Goal: Information Seeking & Learning: Find contact information

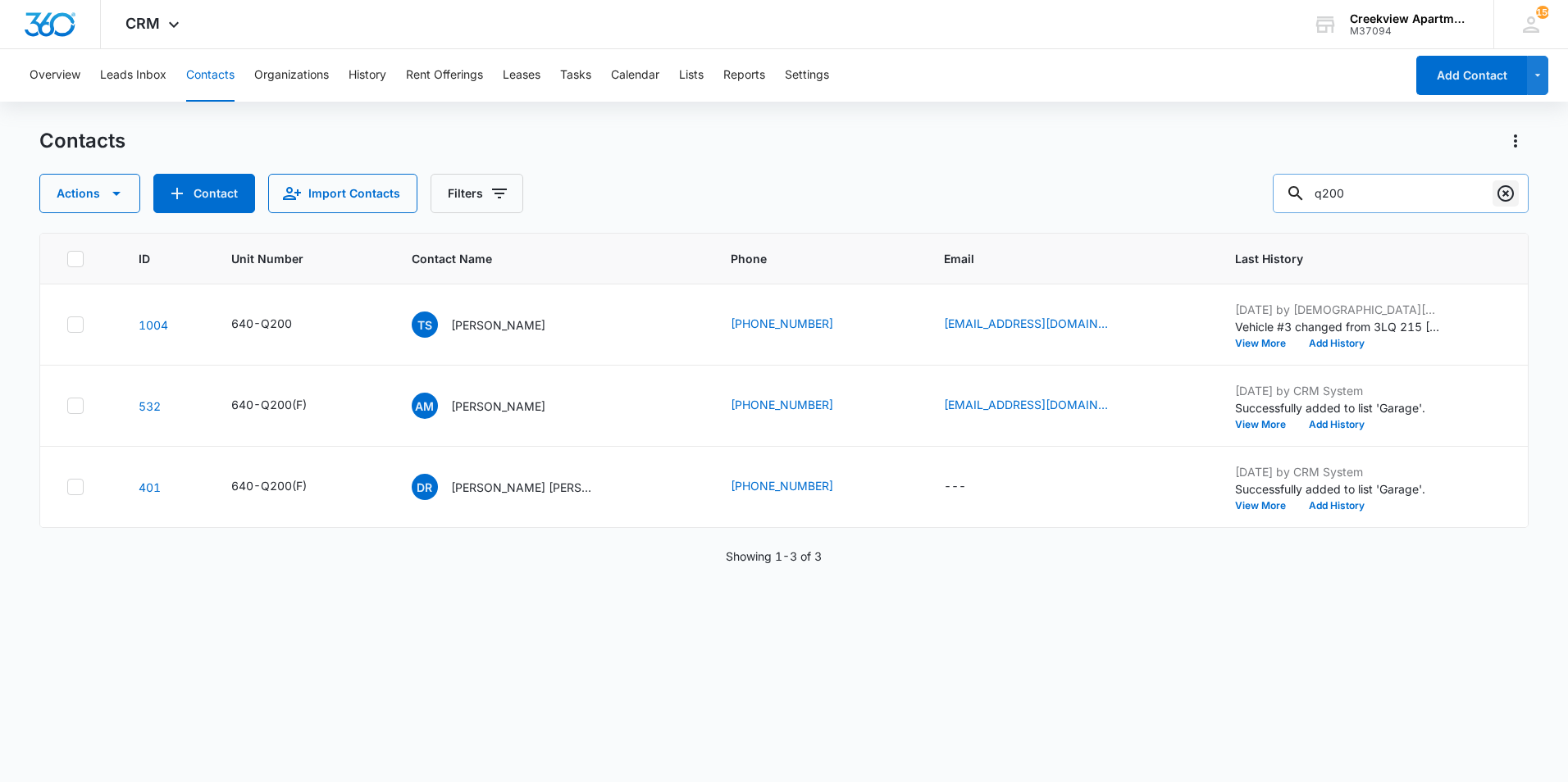
click at [1497, 195] on icon "Clear" at bounding box center [1506, 194] width 20 height 20
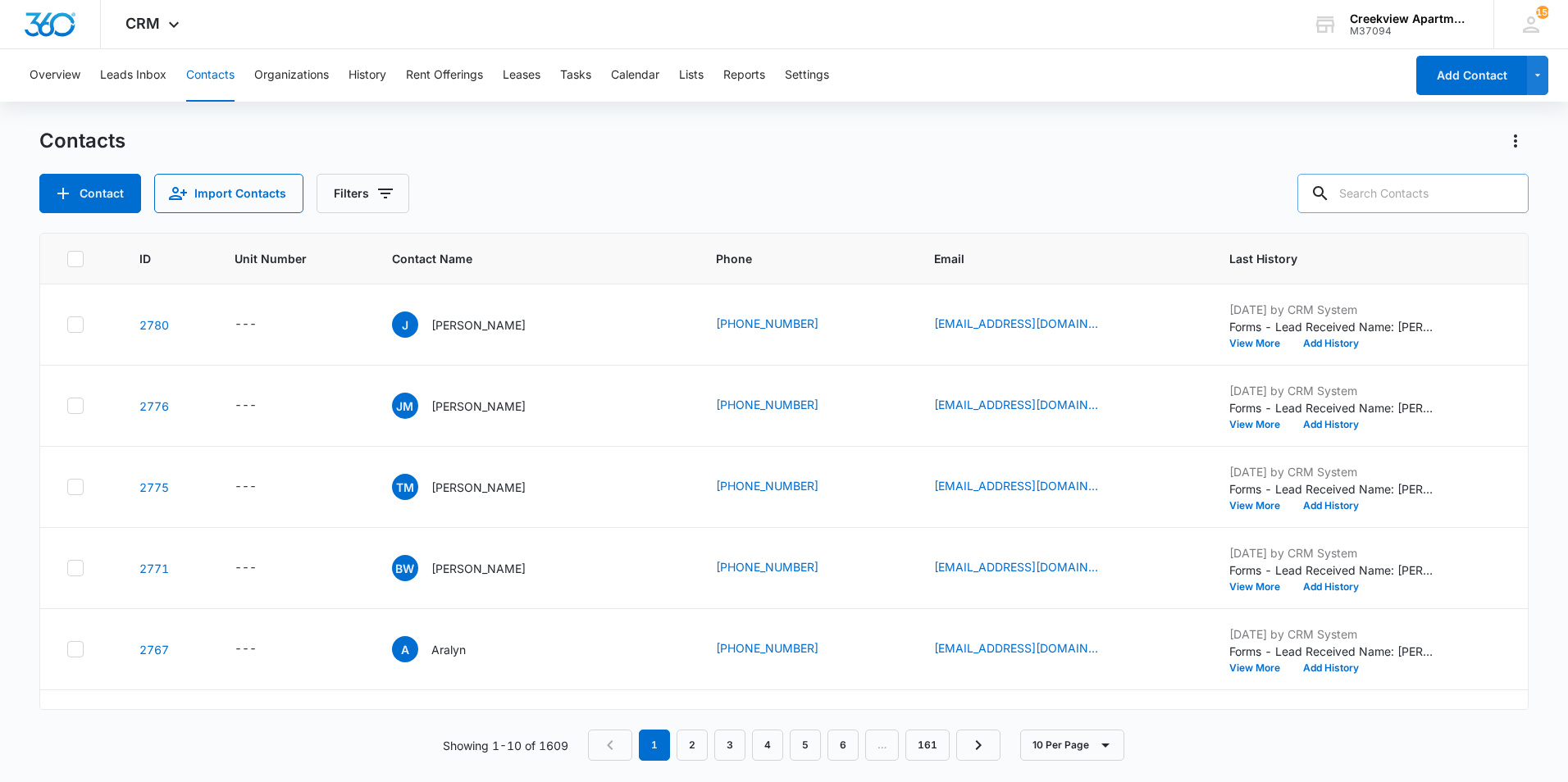
click at [594, 166] on div "Contacts Contact Import Contacts Filters" at bounding box center [784, 170] width 1489 height 85
click at [1027, 165] on div "Contacts Contact Import Contacts Filters" at bounding box center [784, 170] width 1489 height 85
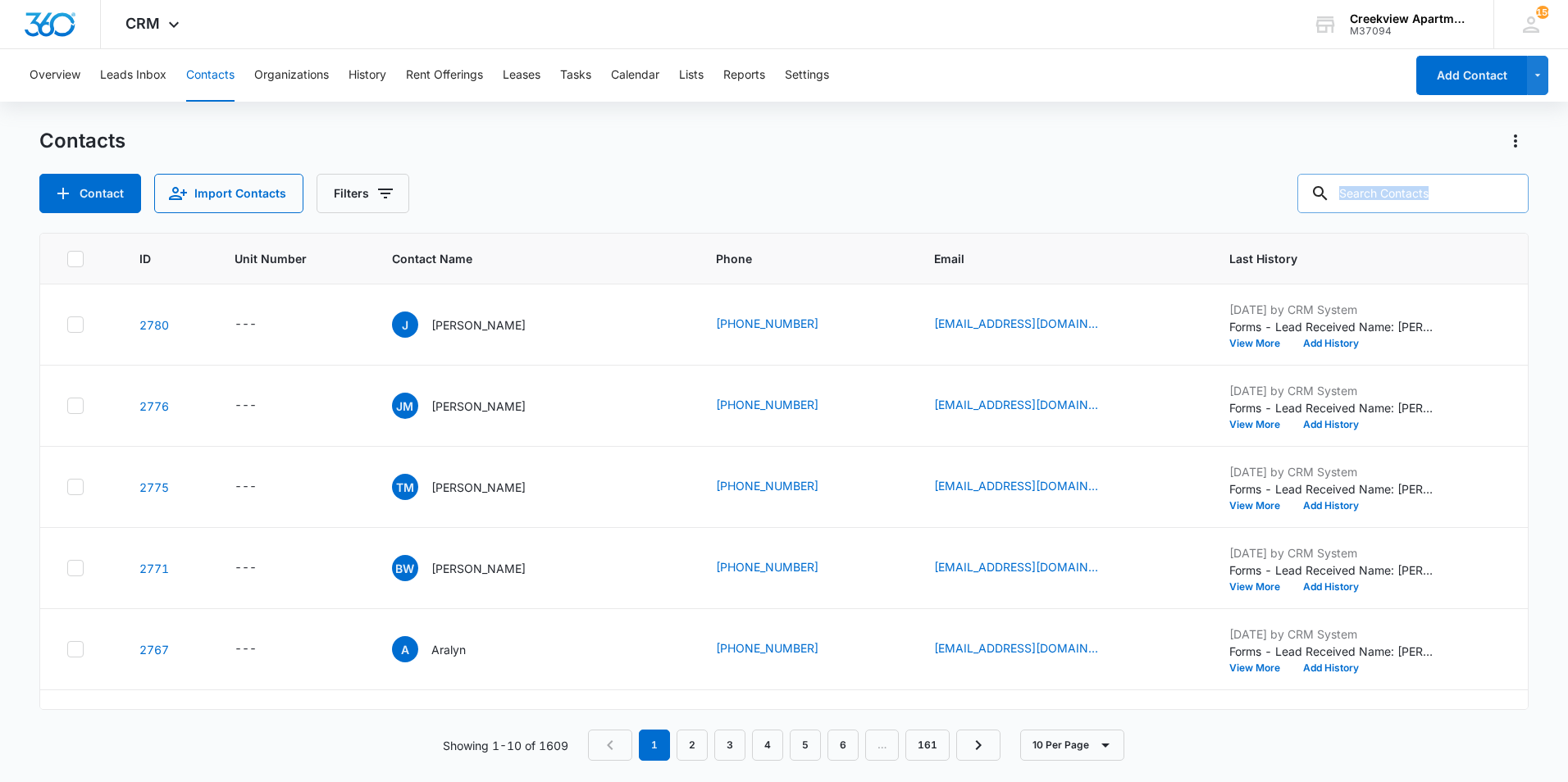
click at [1032, 166] on div "Contacts Contact Import Contacts Filters" at bounding box center [784, 170] width 1489 height 85
click at [899, 173] on div "Contacts Contact Import Contacts Filters" at bounding box center [784, 170] width 1489 height 85
click at [1406, 192] on input "text" at bounding box center [1413, 194] width 231 height 40
click at [574, 132] on div "Contacts" at bounding box center [784, 140] width 1489 height 27
click at [1474, 196] on input "text" at bounding box center [1413, 194] width 231 height 40
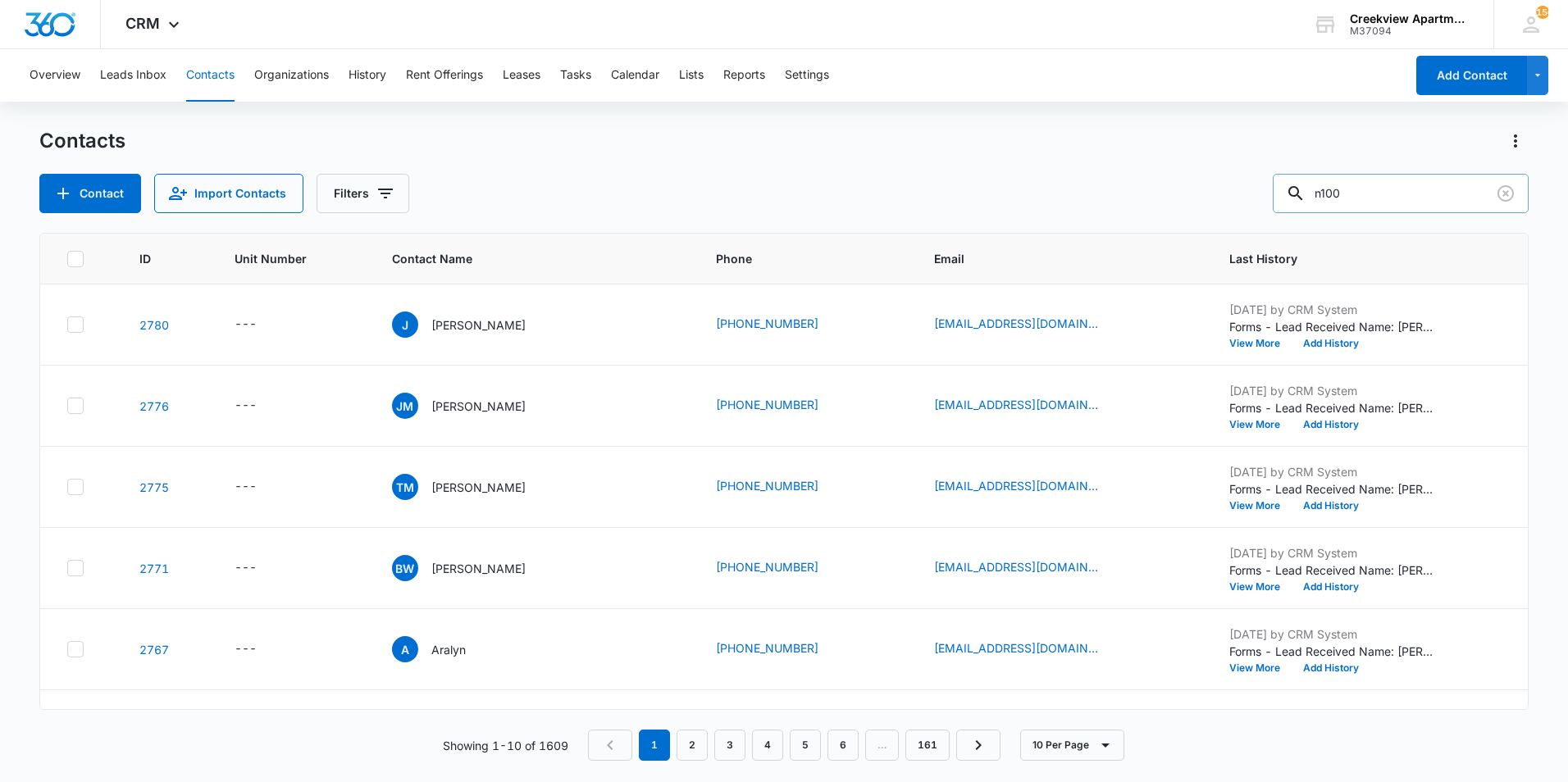
type input "n100"
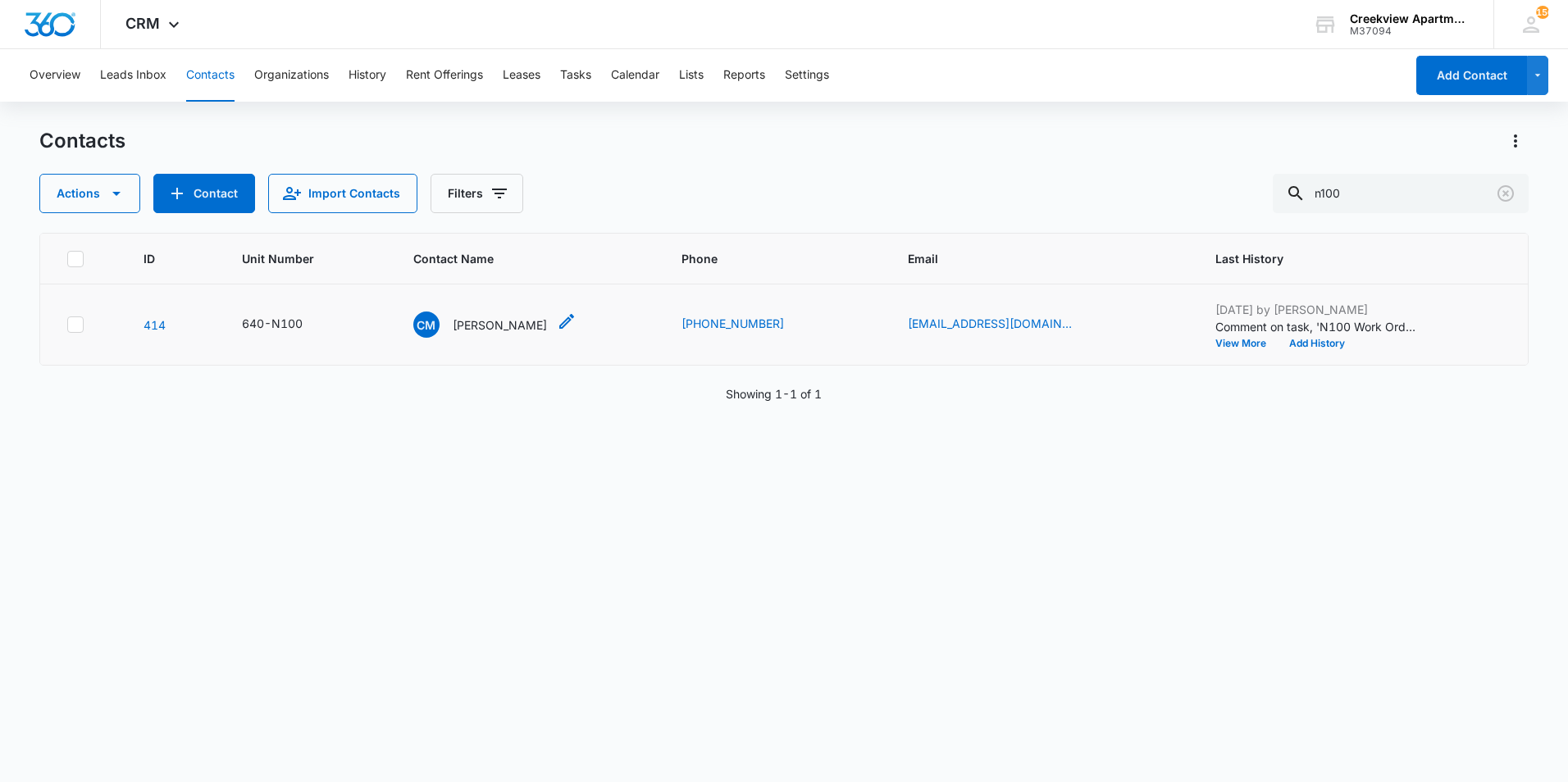
click at [478, 313] on div "CM [PERSON_NAME]" at bounding box center [479, 324] width 133 height 27
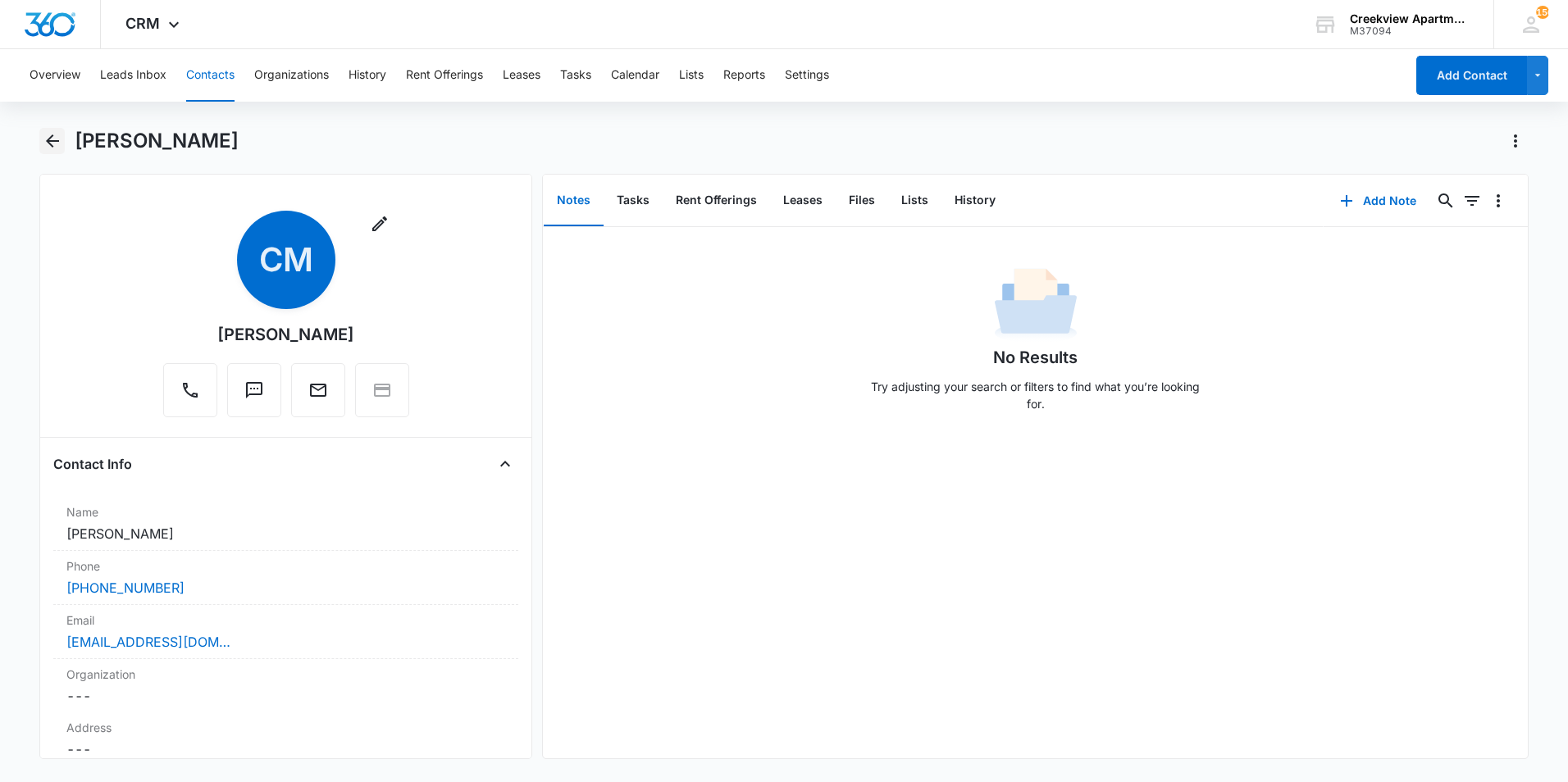
click at [45, 145] on icon "Back" at bounding box center [52, 141] width 20 height 20
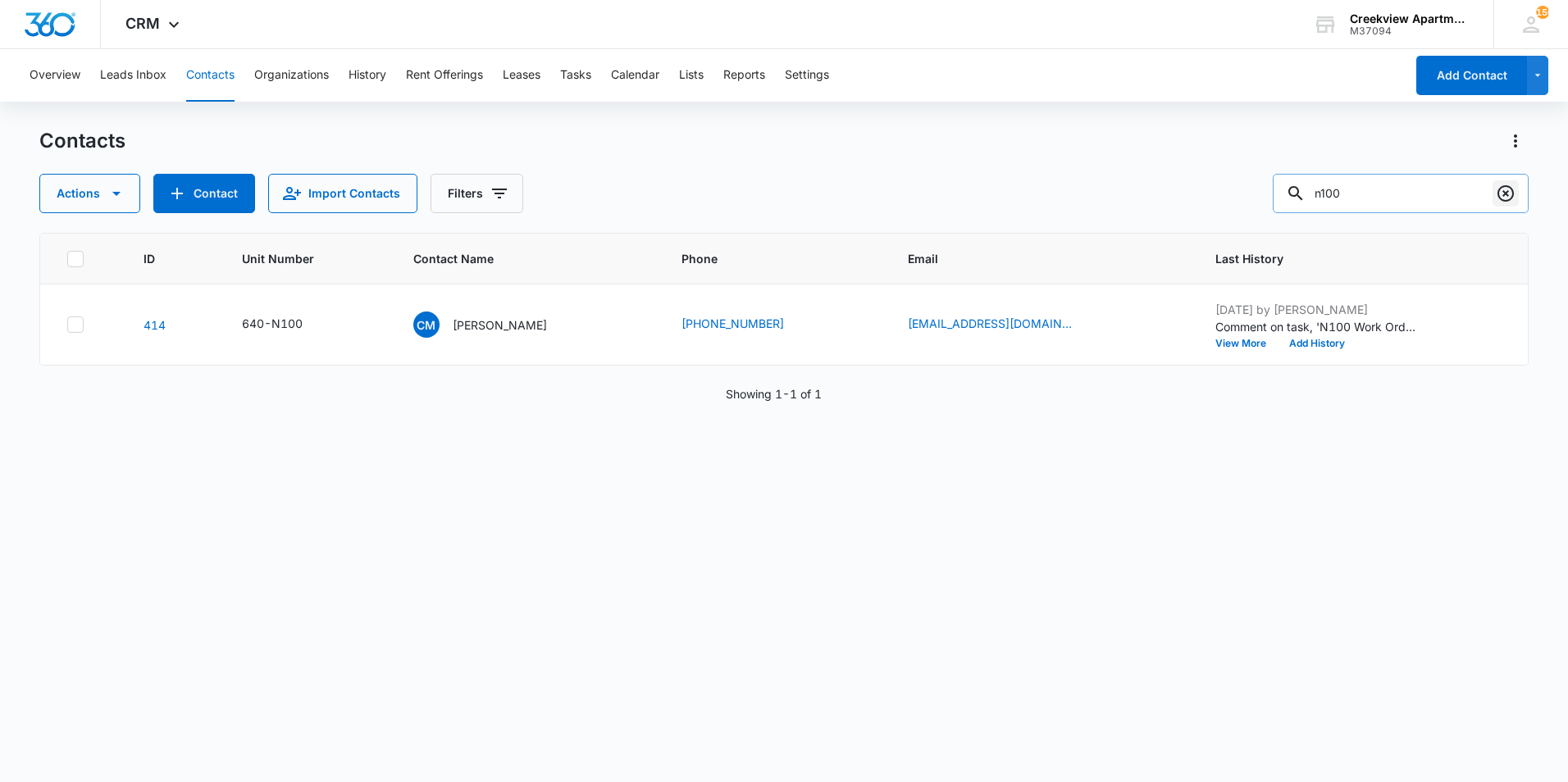
click at [1499, 192] on icon "Clear" at bounding box center [1506, 193] width 17 height 17
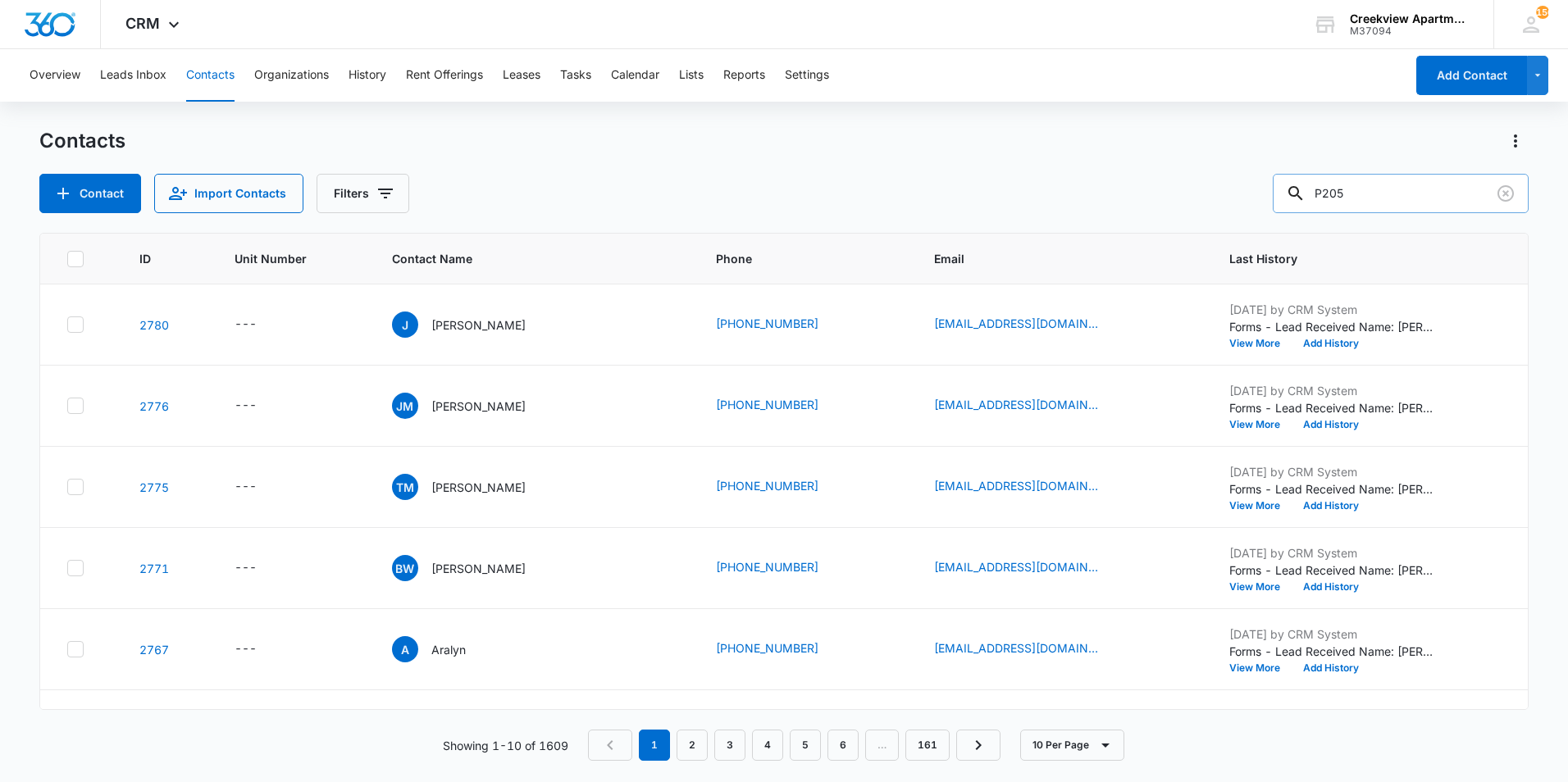
type input "P205"
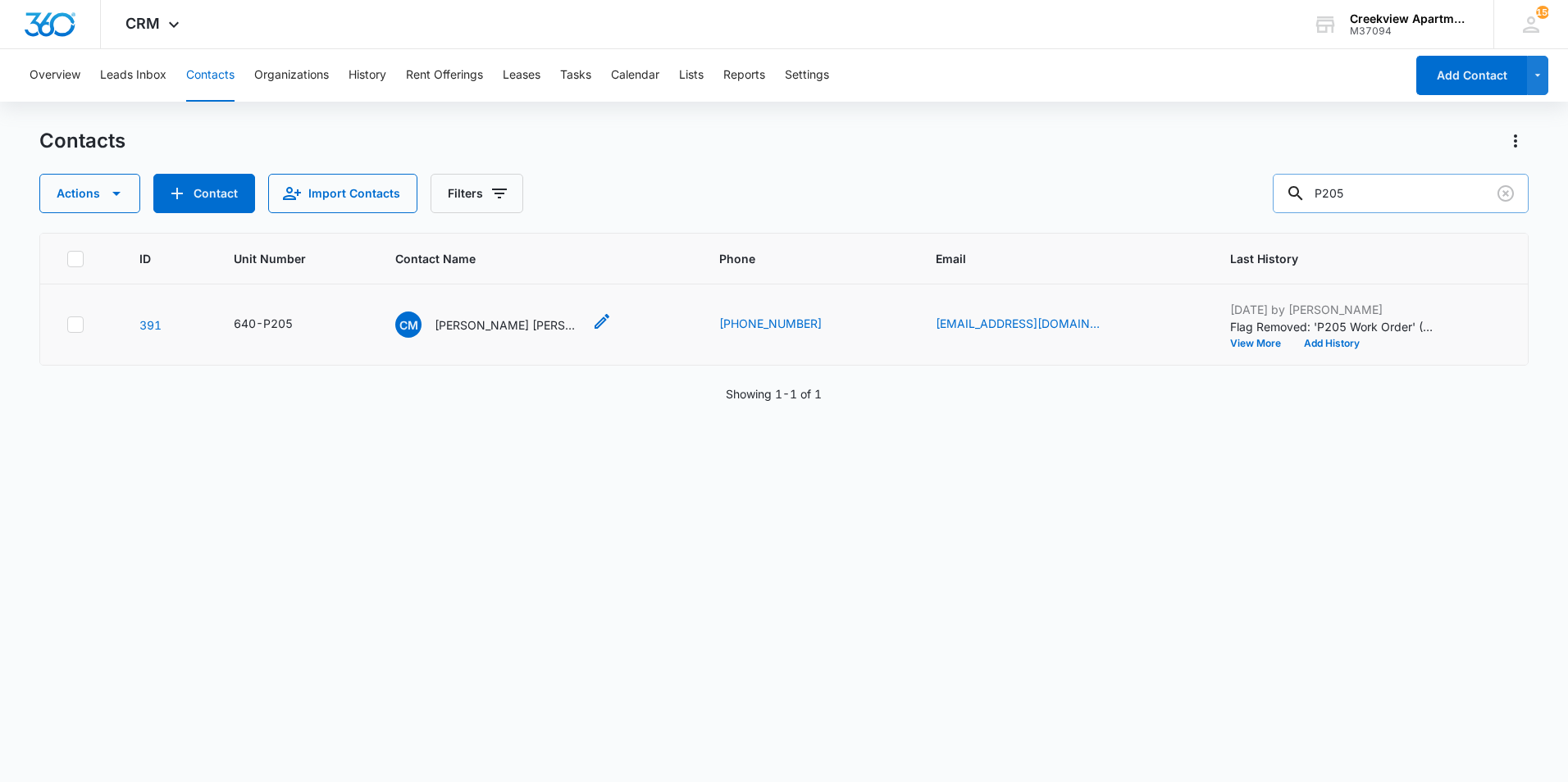
click at [541, 325] on p "[PERSON_NAME] [PERSON_NAME]" at bounding box center [508, 324] width 147 height 17
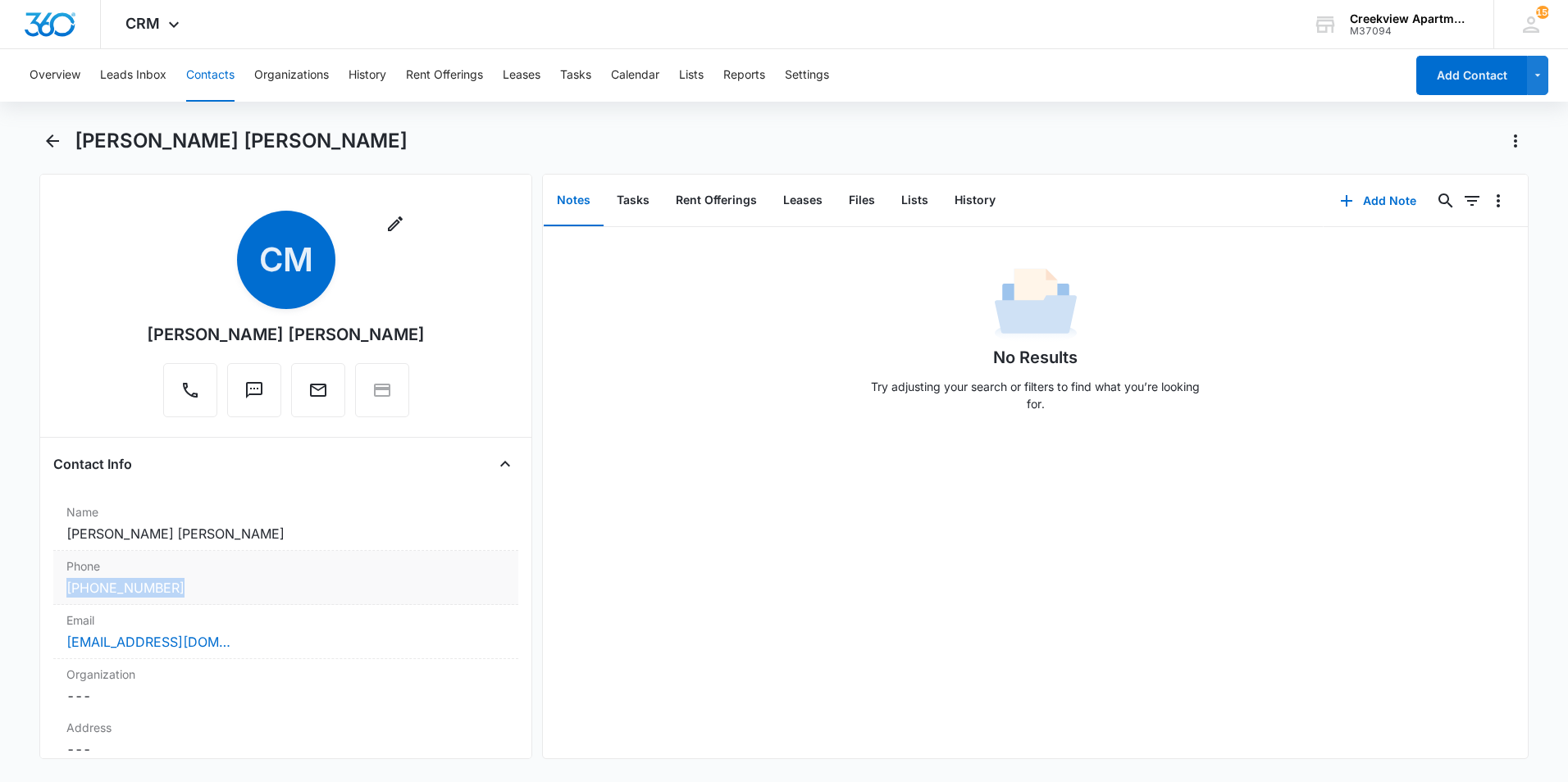
drag, startPoint x: 195, startPoint y: 592, endPoint x: 55, endPoint y: 593, distance: 140.0
click at [55, 593] on div "Phone Cancel Save Changes [PHONE_NUMBER]" at bounding box center [286, 577] width 465 height 54
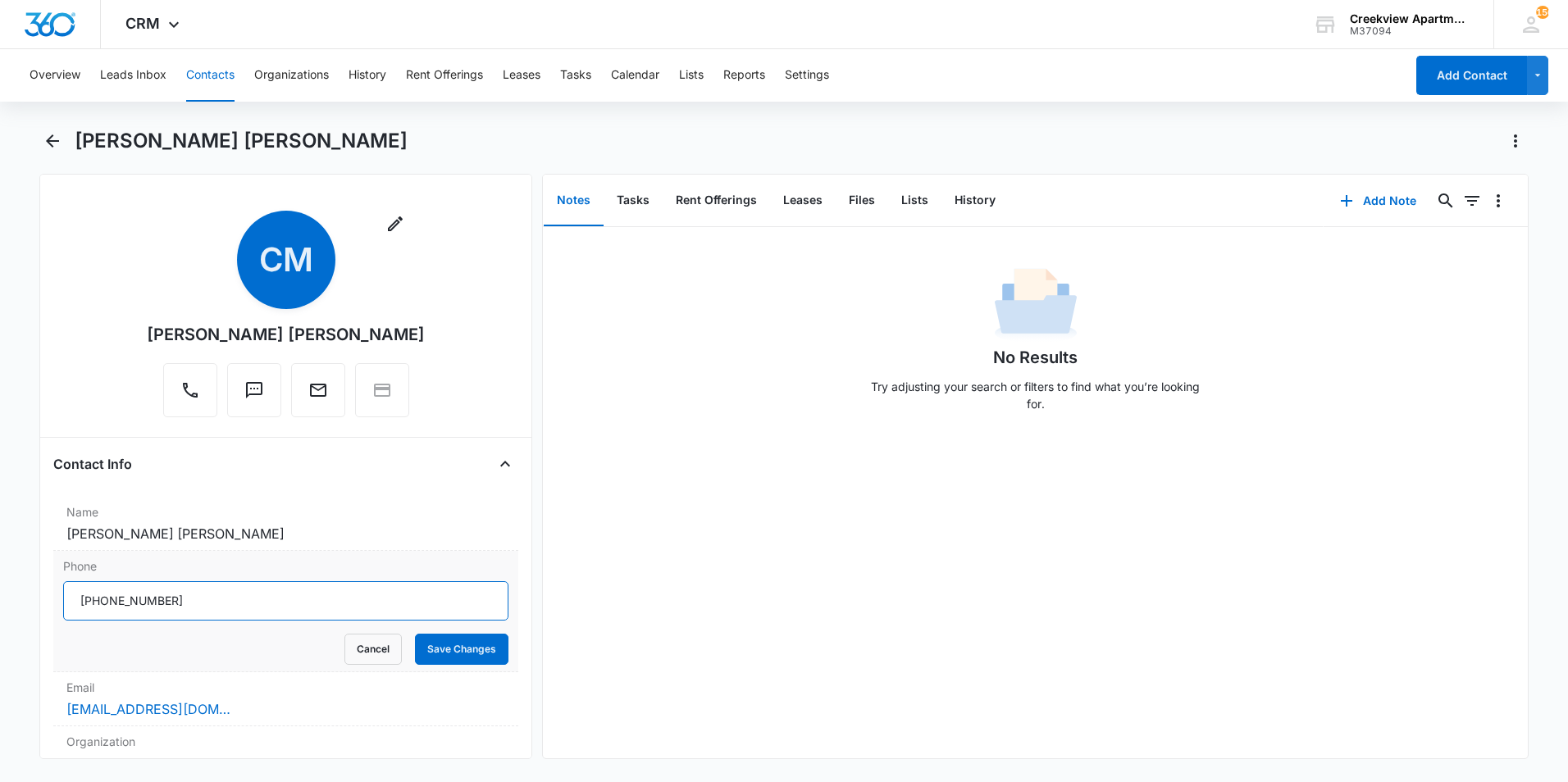
click at [257, 605] on input "Phone" at bounding box center [286, 601] width 445 height 40
click at [237, 604] on input "Phone" at bounding box center [286, 601] width 445 height 40
drag, startPoint x: 209, startPoint y: 606, endPoint x: 36, endPoint y: 609, distance: 173.0
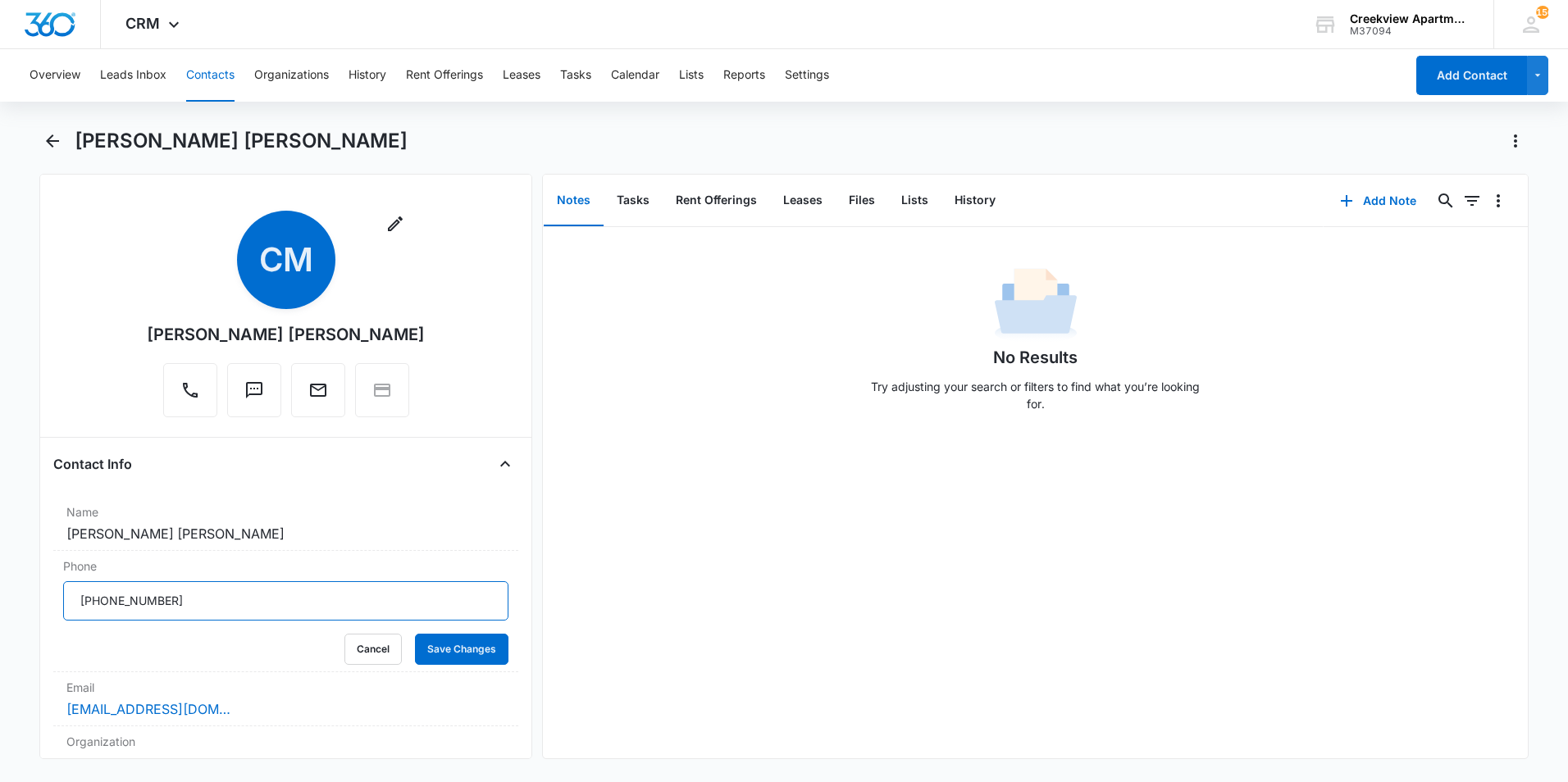
click at [36, 609] on main "[PERSON_NAME] [PERSON_NAME] Remove CM [PERSON_NAME] [PERSON_NAME] Contact Info …" at bounding box center [784, 453] width 1568 height 652
click at [470, 400] on div "Remove CM [PERSON_NAME] [PERSON_NAME]" at bounding box center [286, 317] width 465 height 214
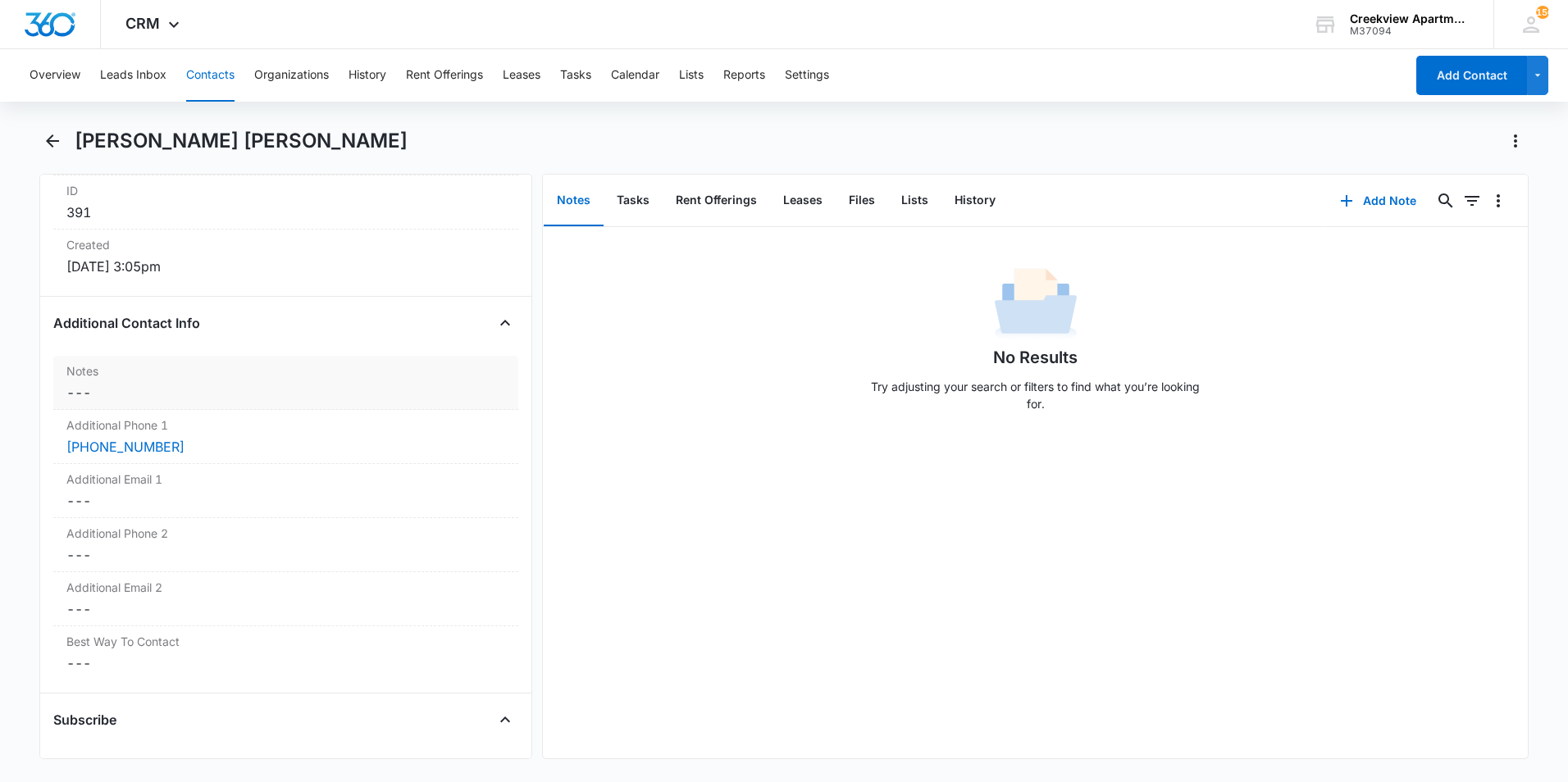
scroll to position [1148, 0]
click at [218, 452] on div "[PHONE_NUMBER]" at bounding box center [286, 454] width 439 height 20
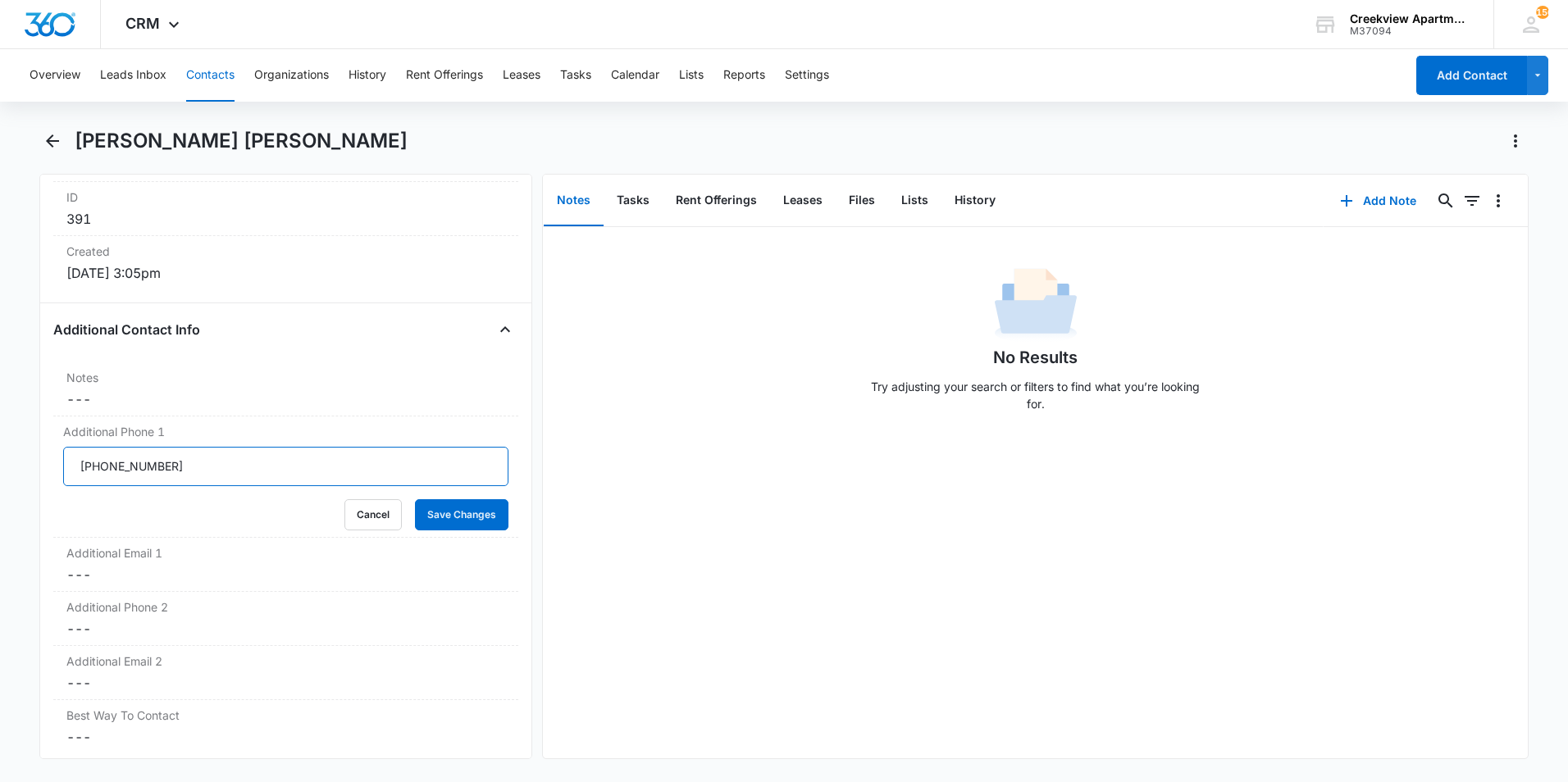
drag, startPoint x: 210, startPoint y: 470, endPoint x: 27, endPoint y: 467, distance: 183.0
click at [27, 467] on main "[PERSON_NAME] [PERSON_NAME] Remove CM [PERSON_NAME] [PERSON_NAME] Contact Info …" at bounding box center [784, 453] width 1568 height 652
click at [226, 71] on button "Contacts" at bounding box center [210, 75] width 48 height 52
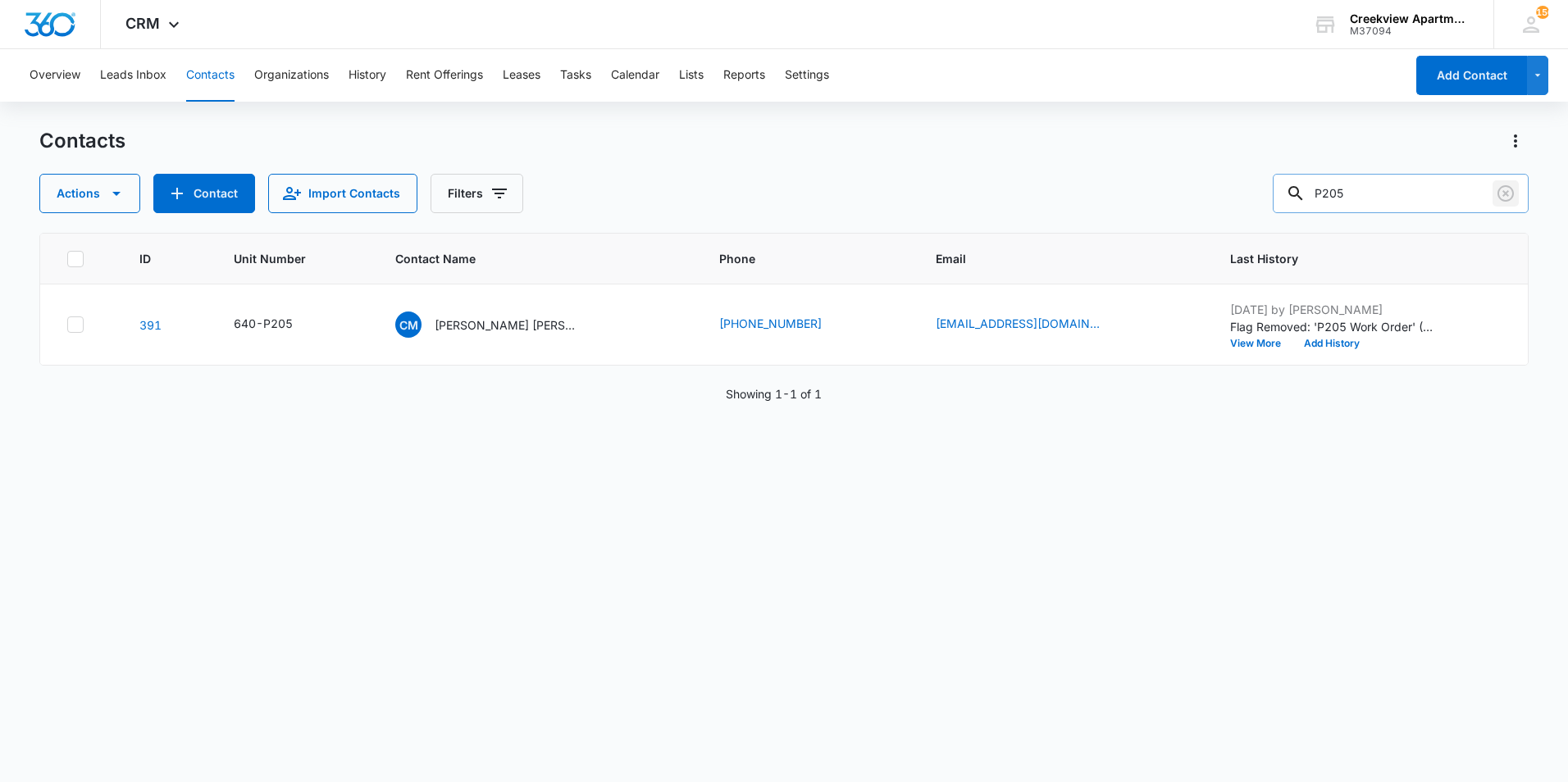
click at [1508, 198] on icon "Clear" at bounding box center [1506, 194] width 20 height 20
